Goal: Information Seeking & Learning: Learn about a topic

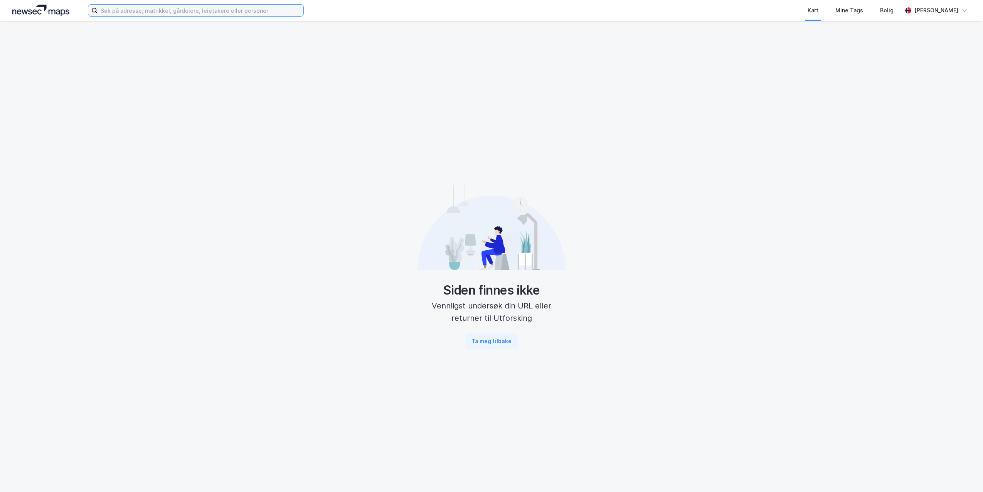
click at [227, 14] on input at bounding box center [200, 11] width 206 height 12
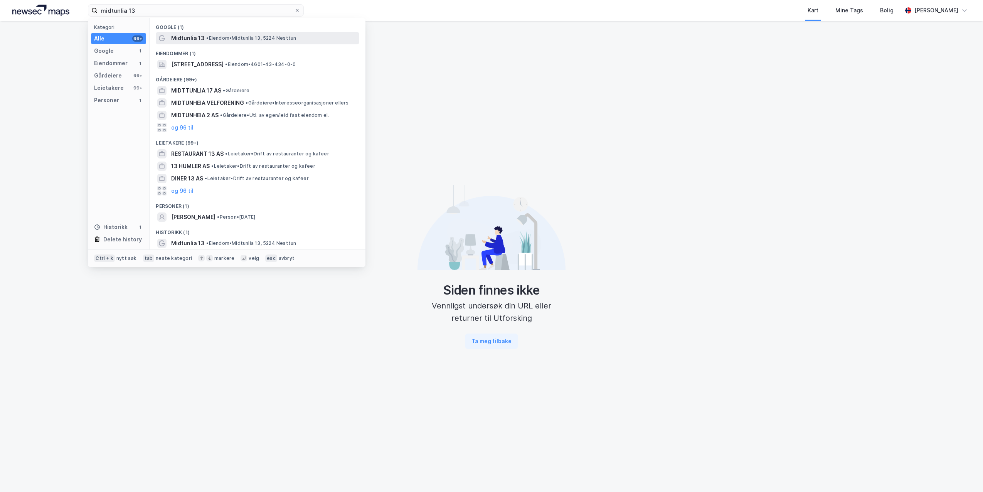
click at [216, 41] on div "Midtunlia 13 • Eiendom • [STREET_ADDRESS]" at bounding box center [264, 38] width 186 height 9
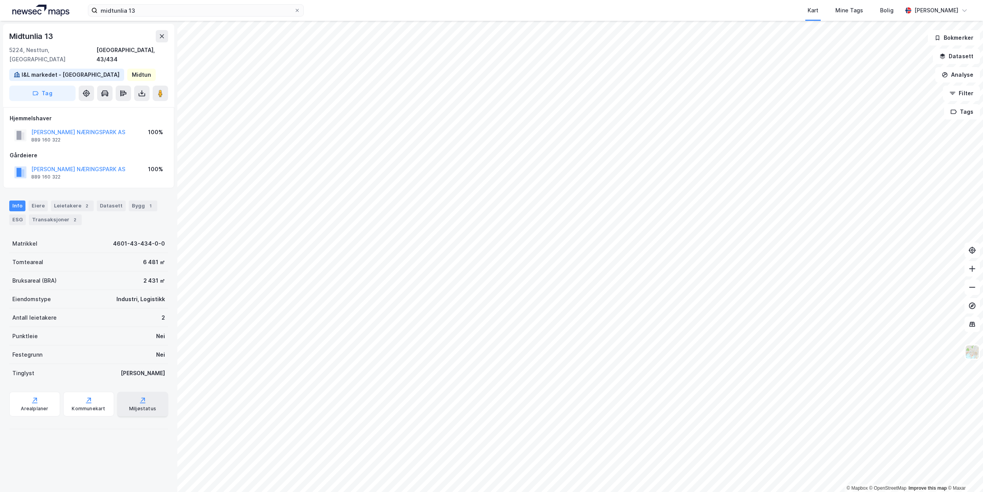
click at [136, 405] on div "Miljøstatus" at bounding box center [142, 408] width 27 height 6
click at [20, 214] on div "ESG" at bounding box center [17, 219] width 17 height 11
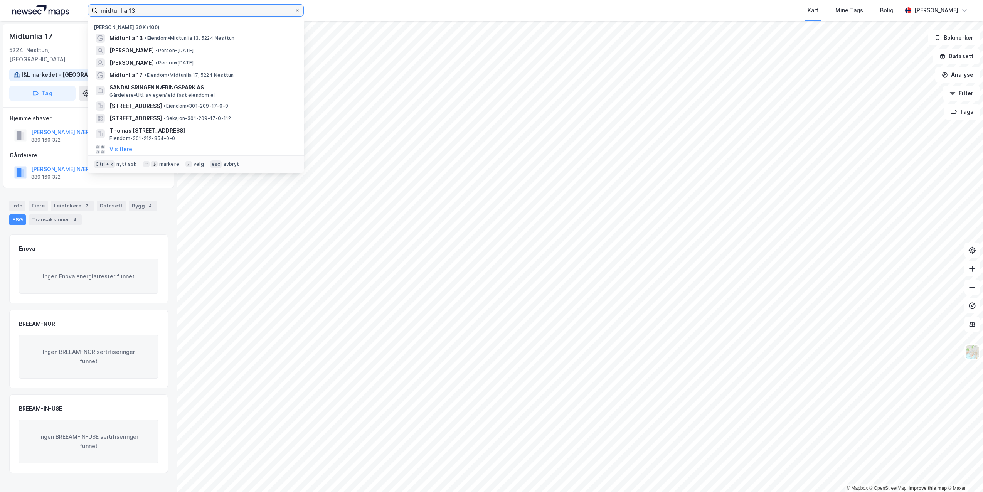
drag, startPoint x: 217, startPoint y: 11, endPoint x: 47, endPoint y: 6, distance: 169.6
click at [47, 6] on div "midtunlia 13 [PERSON_NAME] søk (100) Midtunlia 13 • Eiendom • [STREET_ADDRESS] …" at bounding box center [491, 10] width 983 height 21
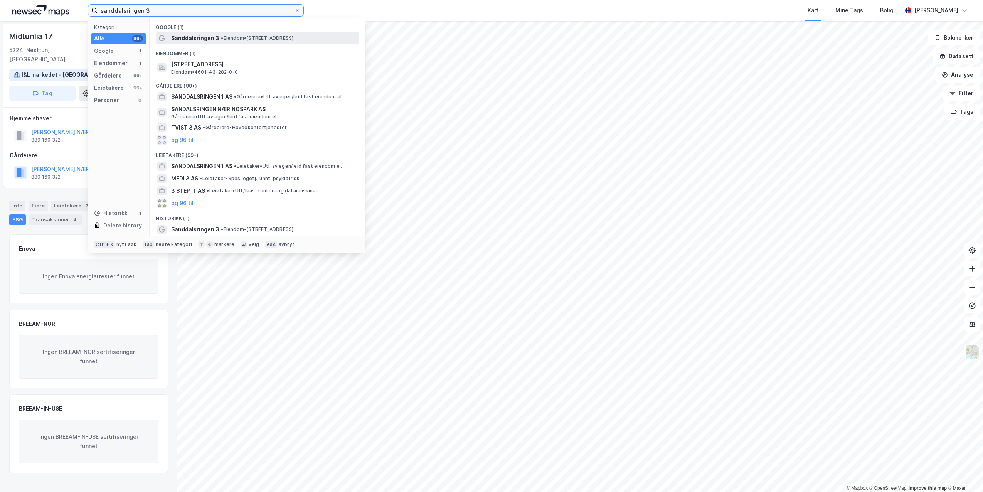
type input "sanddalsringen 3"
click at [208, 39] on span "Sanddalsringen 3" at bounding box center [195, 38] width 48 height 9
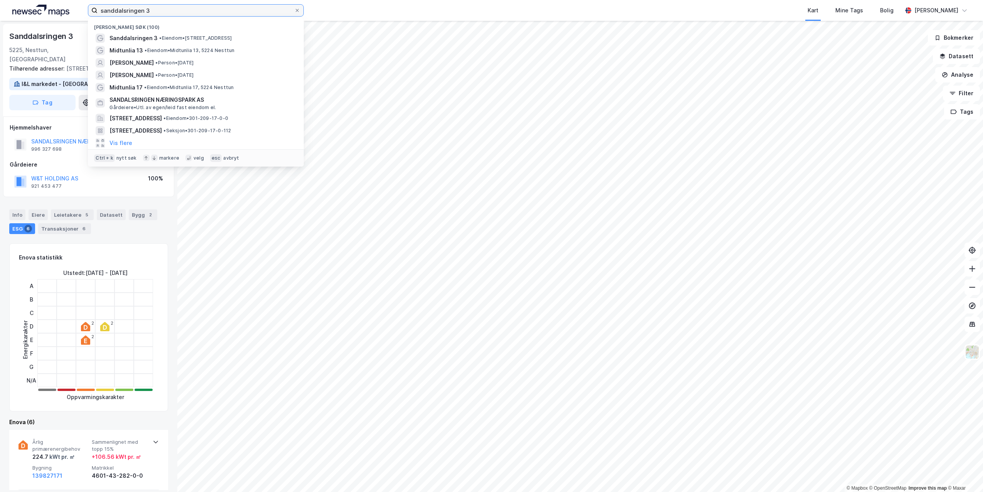
drag, startPoint x: 163, startPoint y: 7, endPoint x: 46, endPoint y: -14, distance: 118.7
click at [46, 0] on html "sanddalsringen 3 Nylige søk (100) Sanddalsringen 3 • Eiendom • [STREET_ADDRESS]…" at bounding box center [491, 246] width 983 height 492
click at [175, 48] on span "• Eiendom • [STREET_ADDRESS]" at bounding box center [189, 50] width 90 height 6
